Goal: Find specific page/section: Find specific page/section

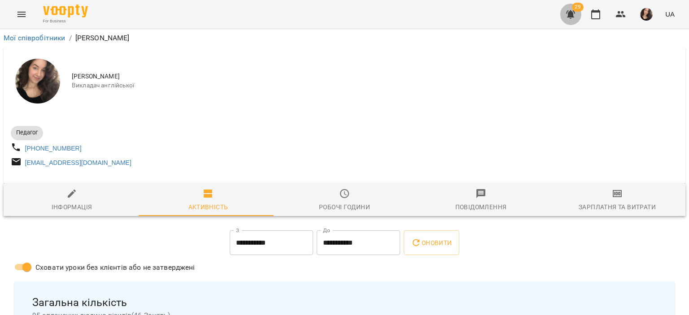
click at [577, 14] on button "button" at bounding box center [571, 15] width 22 height 22
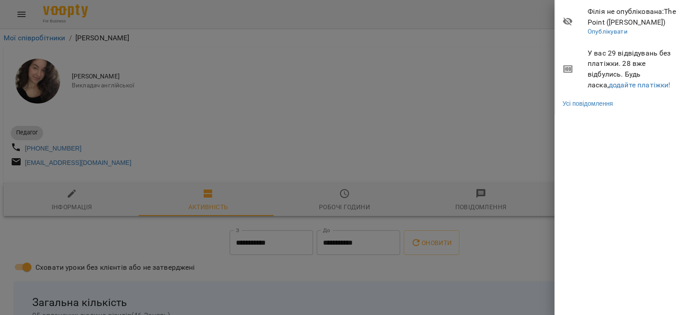
click at [483, 19] on div at bounding box center [344, 157] width 689 height 315
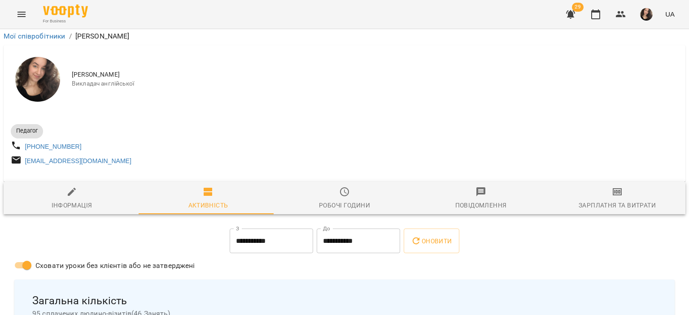
scroll to position [355, 0]
click at [17, 16] on icon "Menu" at bounding box center [21, 14] width 11 height 11
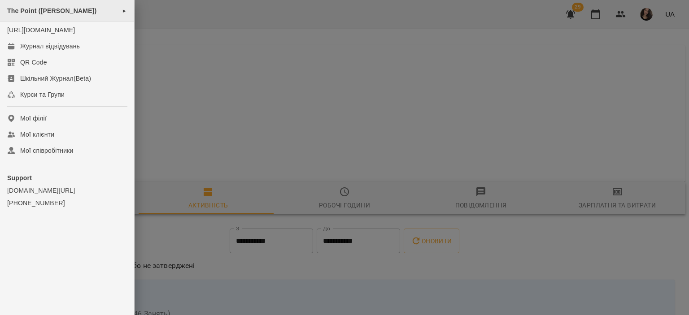
click at [57, 8] on span "The Point ([PERSON_NAME])" at bounding box center [51, 10] width 89 height 7
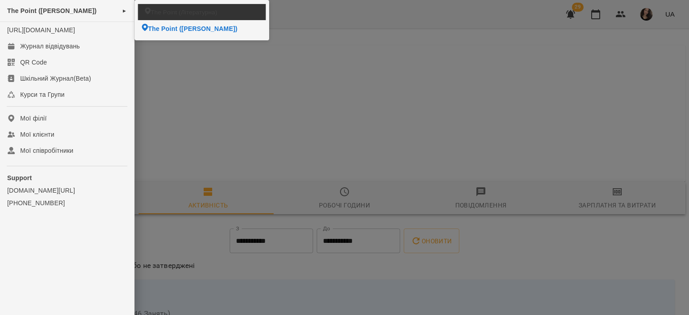
click at [160, 13] on span "The Point (Літературна)" at bounding box center [184, 12] width 66 height 9
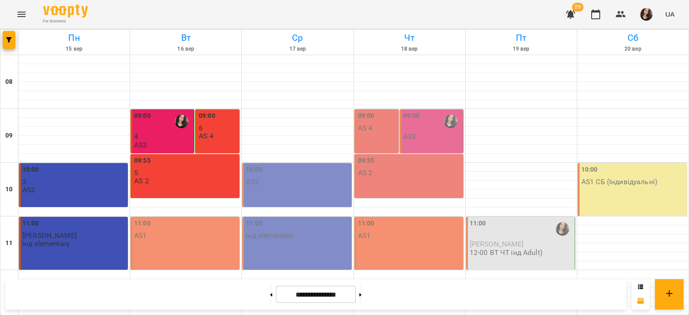
scroll to position [426, 0]
click at [20, 10] on icon "Menu" at bounding box center [21, 14] width 11 height 11
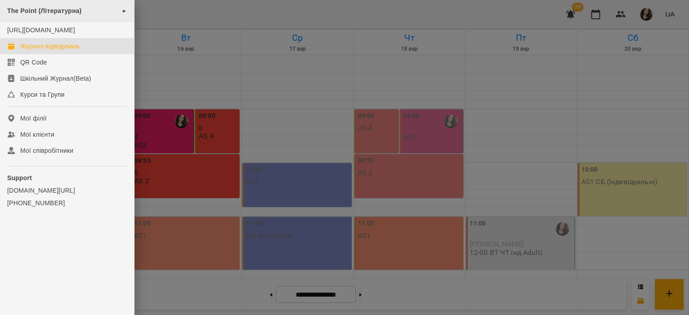
click at [50, 10] on span "The Point (Літературна)" at bounding box center [44, 10] width 74 height 7
click at [329, 12] on div at bounding box center [344, 157] width 689 height 315
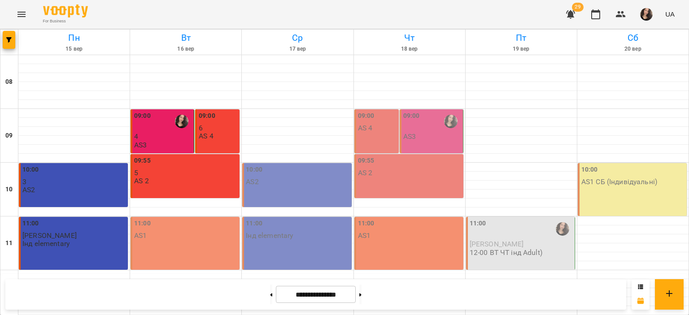
click at [329, 12] on div "For Business 29 UA" at bounding box center [344, 14] width 689 height 29
click at [22, 13] on icon "Menu" at bounding box center [21, 14] width 11 height 11
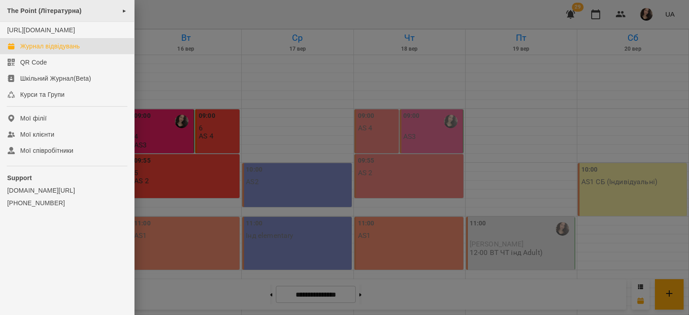
click at [50, 21] on div "The Point (Літературна) ►" at bounding box center [67, 11] width 134 height 22
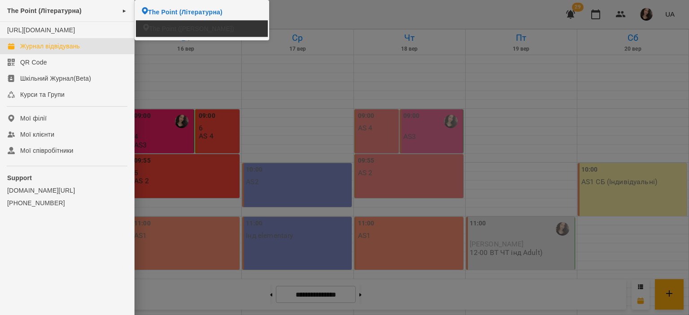
click at [156, 27] on span "The Point ([PERSON_NAME])" at bounding box center [191, 28] width 85 height 9
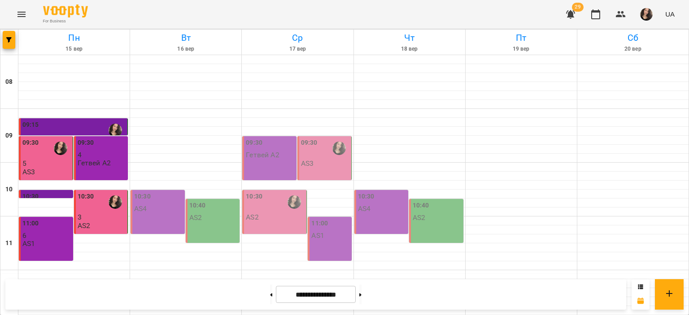
scroll to position [298, 0]
